Goal: Obtain resource: Download file/media

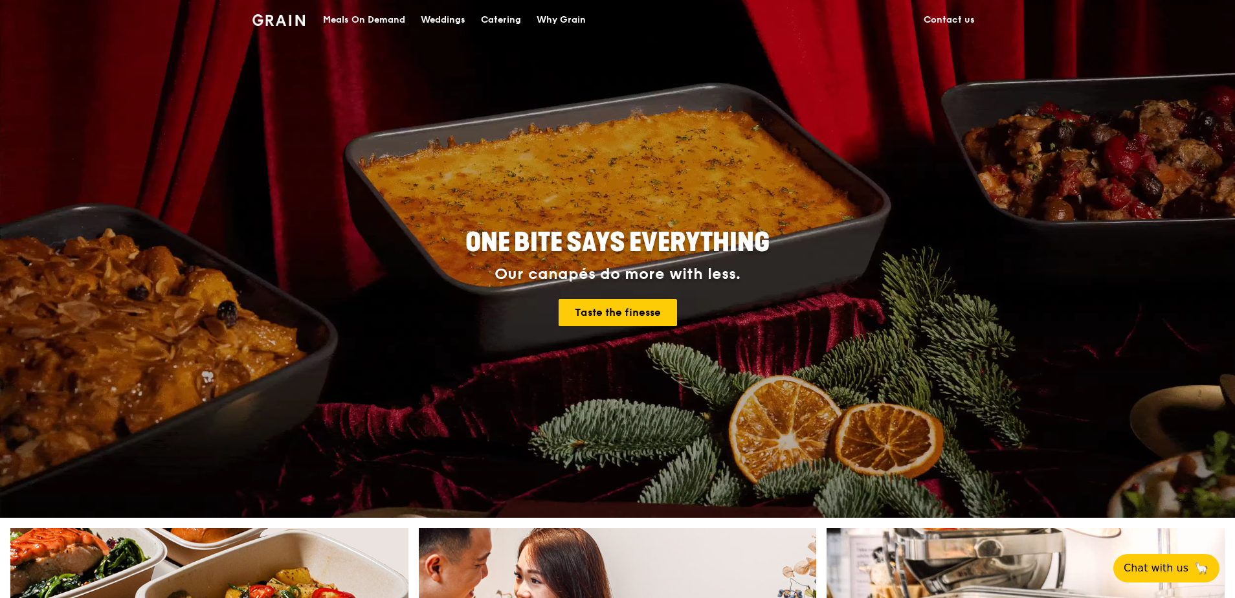
click at [504, 21] on div "Catering" at bounding box center [501, 20] width 40 height 39
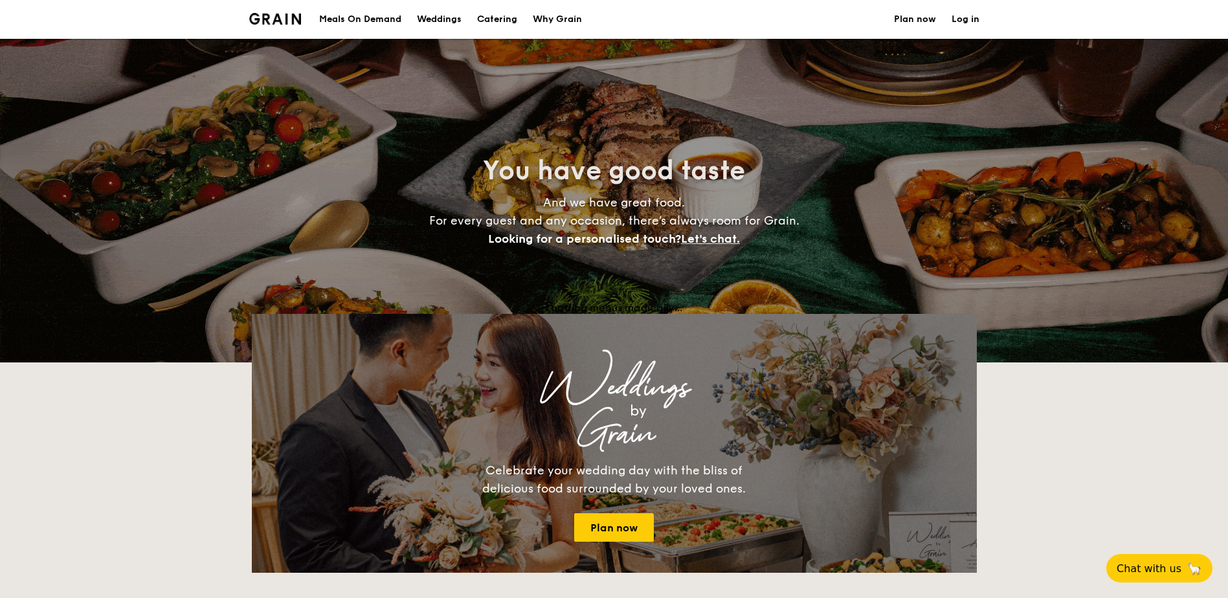
select select
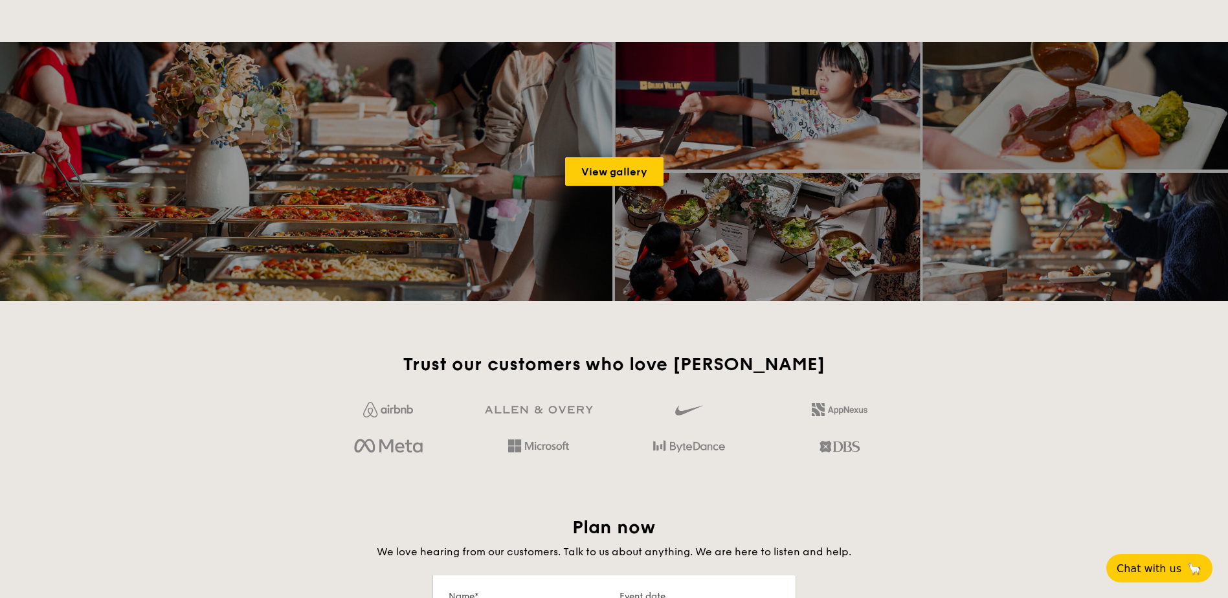
scroll to position [130, 0]
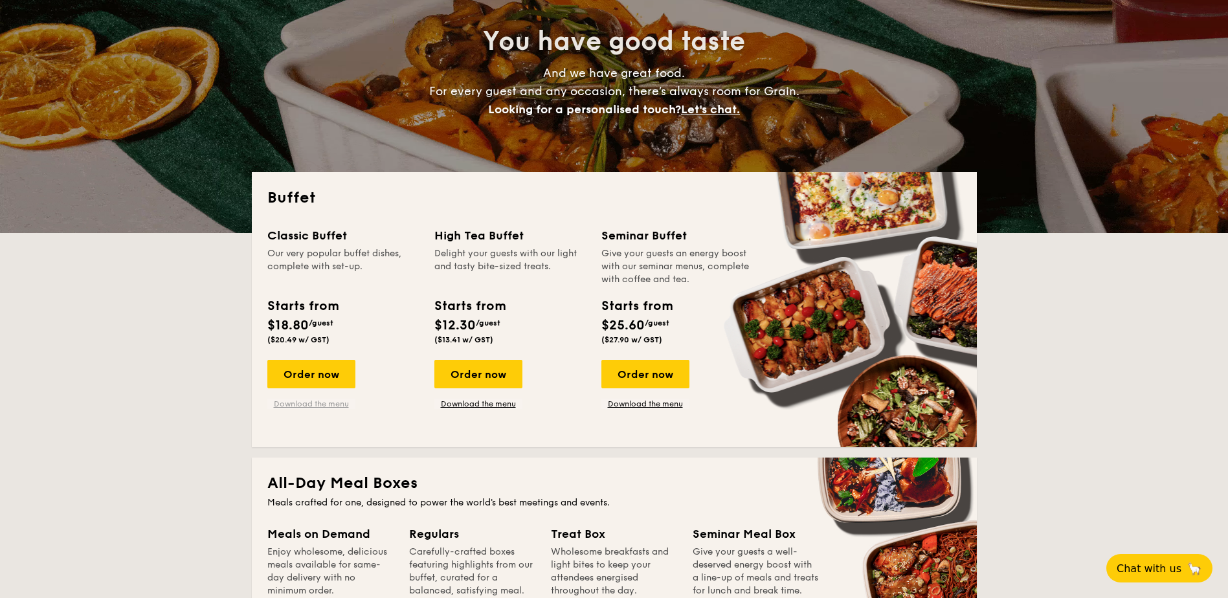
click at [321, 407] on link "Download the menu" at bounding box center [311, 404] width 88 height 10
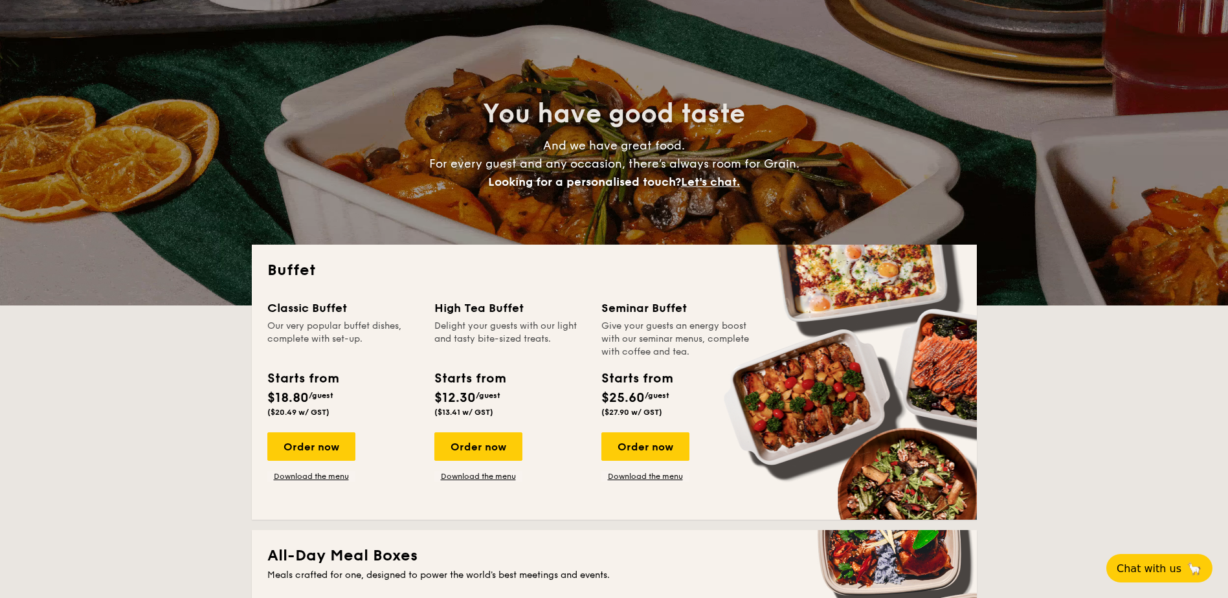
scroll to position [0, 0]
